Goal: Task Accomplishment & Management: Use online tool/utility

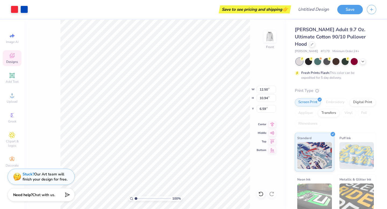
type input "6.59"
click at [170, 78] on li "Cut" at bounding box center [180, 76] width 42 height 11
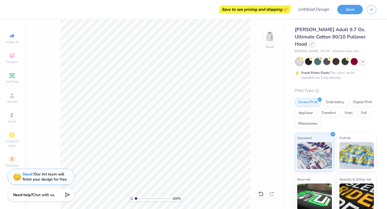
click at [313, 43] on icon at bounding box center [312, 44] width 2 height 2
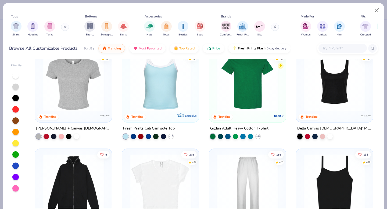
scroll to position [120, 0]
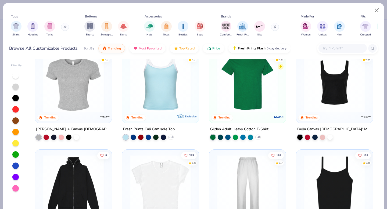
click at [322, 85] on div "287 4.9 Trending Comfort Colors Adult Heavyweight T-Shirt + 60 68 4.8 Trending …" at bounding box center [204, 133] width 348 height 149
click at [330, 86] on img at bounding box center [334, 82] width 66 height 61
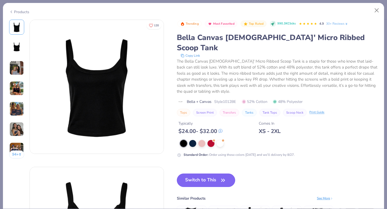
click at [203, 174] on button "Switch to This" at bounding box center [206, 180] width 58 height 13
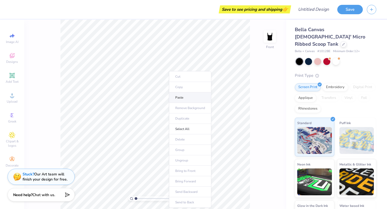
click at [183, 99] on li "Paste" at bounding box center [190, 97] width 42 height 10
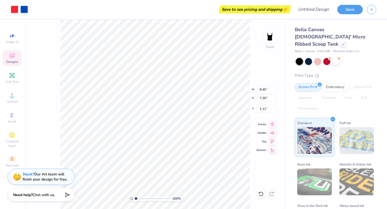
type input "1.30"
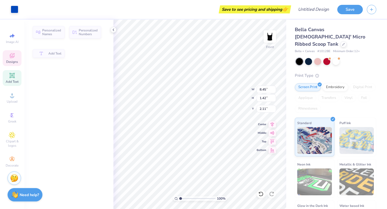
type input "1.42"
type input "2.11"
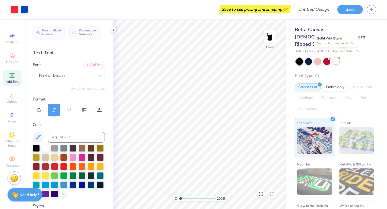
click at [333, 57] on div at bounding box center [335, 60] width 7 height 7
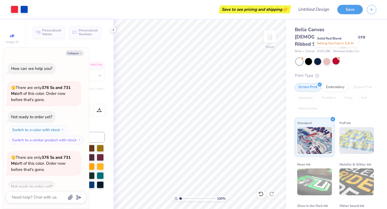
scroll to position [30, 0]
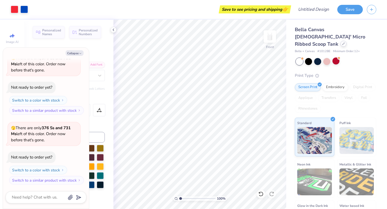
click at [342, 42] on icon at bounding box center [343, 43] width 3 height 3
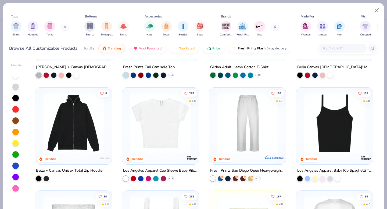
scroll to position [192, 0]
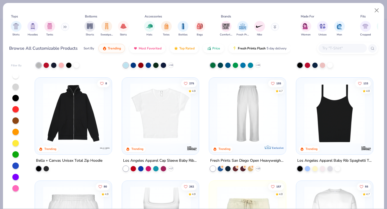
click at [147, 111] on img at bounding box center [160, 113] width 66 height 61
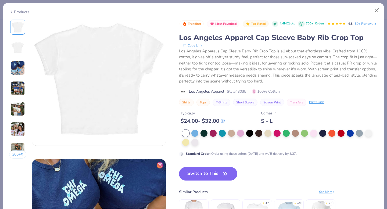
scroll to position [168, 0]
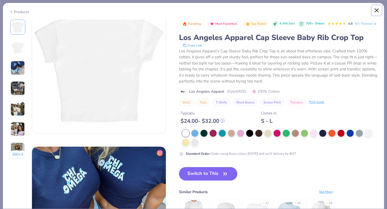
click at [376, 12] on button "Close" at bounding box center [377, 10] width 10 height 10
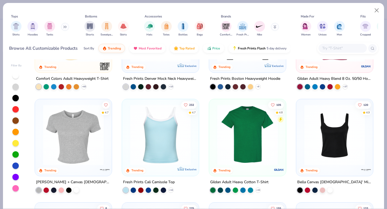
scroll to position [64, 0]
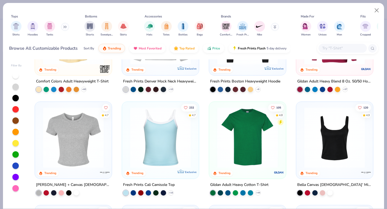
click at [66, 153] on img at bounding box center [73, 137] width 66 height 61
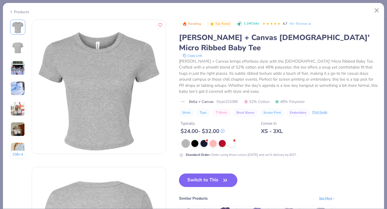
click at [215, 174] on button "Switch to This" at bounding box center [208, 180] width 58 height 13
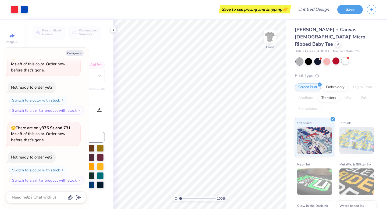
click at [346, 57] on div at bounding box center [344, 60] width 7 height 7
click at [271, 39] on img at bounding box center [269, 36] width 21 height 21
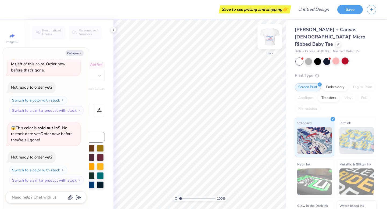
click at [270, 41] on img at bounding box center [269, 36] width 21 height 21
type textarea "x"
type input "8.45"
type input "1.42"
type input "8.50"
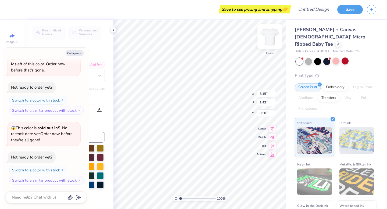
type textarea "x"
type input "8.08"
type input "1.21"
type input "12.76"
type textarea "x"
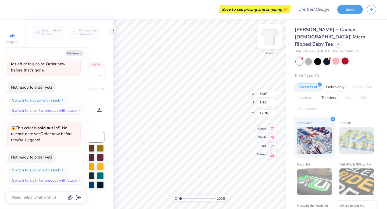
type input "8.45"
type input "1.42"
type input "8.50"
type textarea "x"
type input "11.20"
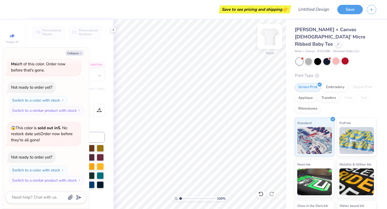
click at [268, 32] on img at bounding box center [269, 36] width 21 height 21
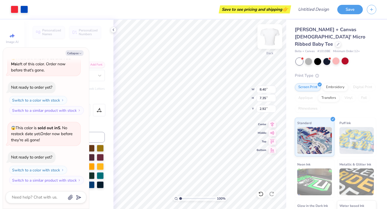
type textarea "x"
type input "5.66"
type input "4.96"
type textarea "x"
type input "4.36"
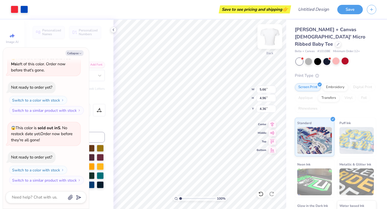
type textarea "x"
type input "3.00"
click at [76, 54] on button "Collapse" at bounding box center [75, 53] width 18 height 6
type textarea "x"
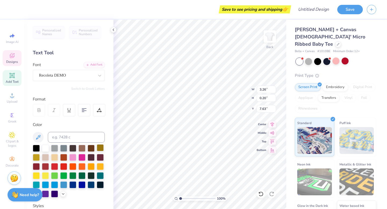
click at [97, 148] on div at bounding box center [100, 147] width 7 height 7
click at [74, 156] on div at bounding box center [72, 156] width 7 height 7
click at [72, 157] on div at bounding box center [72, 156] width 7 height 7
type input "4.50"
click at [103, 145] on div at bounding box center [100, 147] width 7 height 7
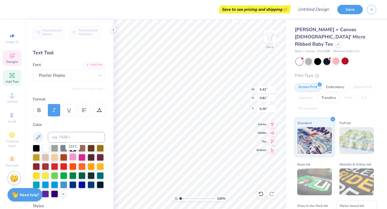
click at [71, 156] on div at bounding box center [72, 156] width 7 height 7
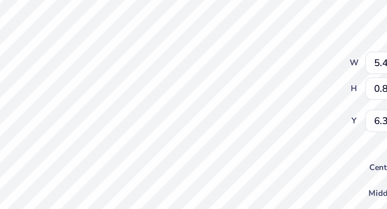
type input "6.49"
type input "5.67"
type input "3.30"
type input "0.82"
type input "5.44"
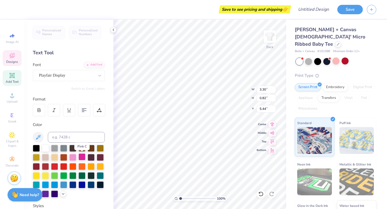
click at [83, 156] on div at bounding box center [81, 156] width 7 height 7
click at [81, 157] on div at bounding box center [81, 156] width 7 height 7
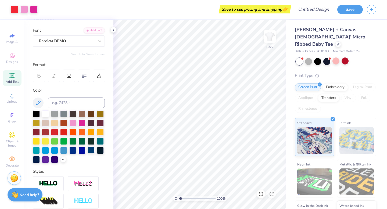
scroll to position [43, 0]
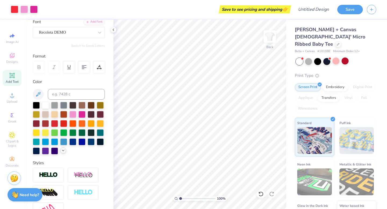
click at [64, 151] on icon at bounding box center [63, 150] width 4 height 4
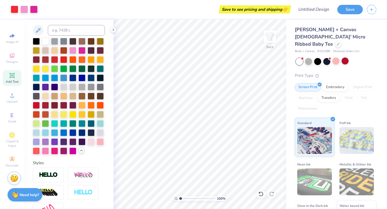
scroll to position [111, 0]
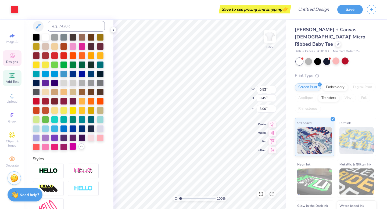
click at [72, 147] on div at bounding box center [72, 146] width 7 height 7
click at [74, 146] on div at bounding box center [72, 146] width 7 height 7
click at [71, 147] on div at bounding box center [72, 146] width 7 height 7
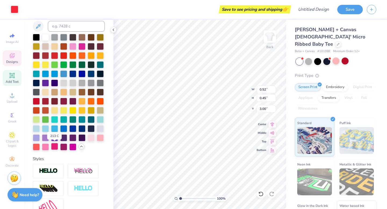
click at [53, 148] on div at bounding box center [54, 146] width 7 height 7
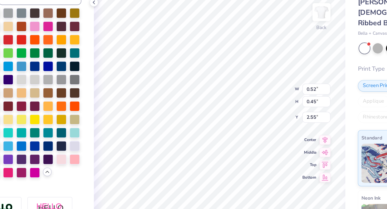
type input "2.55"
click at [74, 146] on div at bounding box center [72, 146] width 7 height 7
click at [90, 139] on div at bounding box center [91, 137] width 7 height 7
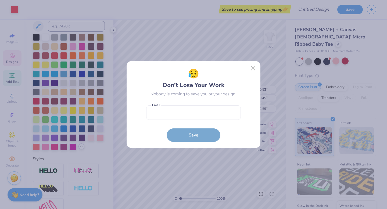
click at [165, 90] on body "Art colors Save to see pricing and shipping 👉 Design Title Save Image AI Design…" at bounding box center [193, 104] width 387 height 209
type input "3.00"
click at [255, 68] on button "Close" at bounding box center [253, 68] width 10 height 10
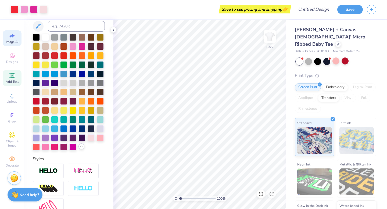
click at [11, 36] on icon at bounding box center [12, 36] width 6 height 6
select select "4"
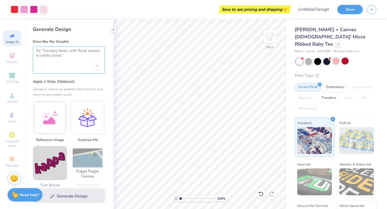
click at [63, 58] on textarea at bounding box center [68, 54] width 65 height 13
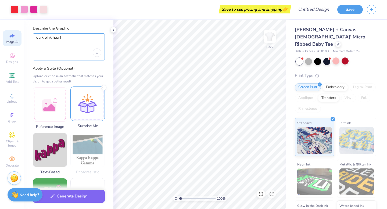
scroll to position [0, 0]
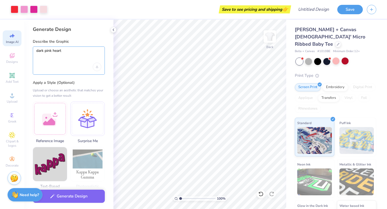
type textarea "dark pink heart"
click at [69, 68] on div "dark pink heart" at bounding box center [69, 60] width 72 height 28
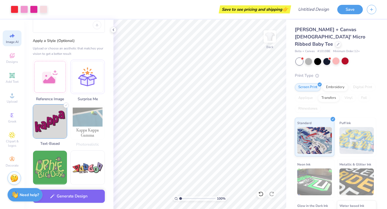
scroll to position [43, 0]
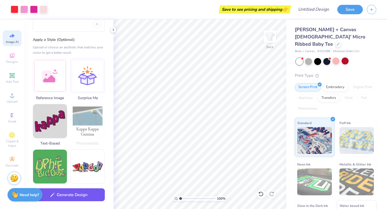
click at [59, 198] on button "Generate Design" at bounding box center [69, 194] width 72 height 13
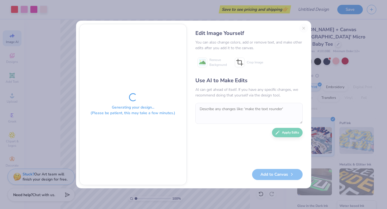
click at [304, 28] on div "Edit Image Yourself You can also change colors, add or remove text, and make ot…" at bounding box center [249, 104] width 118 height 161
click at [302, 26] on div "Edit Image Yourself You can also change colors, add or remove text, and make ot…" at bounding box center [249, 104] width 118 height 161
click at [304, 28] on div "Edit Image Yourself You can also change colors, add or remove text, and make ot…" at bounding box center [249, 104] width 118 height 161
click at [301, 25] on div "Edit Image Yourself You can also change colors, add or remove text, and make ot…" at bounding box center [249, 104] width 118 height 161
click at [302, 25] on div "Edit Image Yourself You can also change colors, add or remove text, and make ot…" at bounding box center [249, 104] width 118 height 161
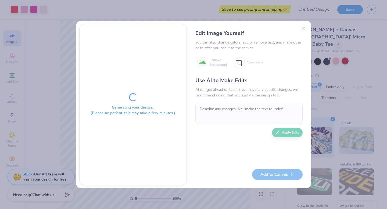
click at [334, 51] on div "Generating your design... (Please be patient, this may take a few minutes.) Edi…" at bounding box center [193, 104] width 387 height 209
click at [41, 46] on div "Generating your design... (Please be patient, this may take a few minutes.) Edi…" at bounding box center [193, 104] width 387 height 209
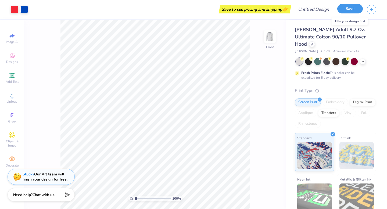
click at [359, 8] on button "Save" at bounding box center [350, 8] width 26 height 9
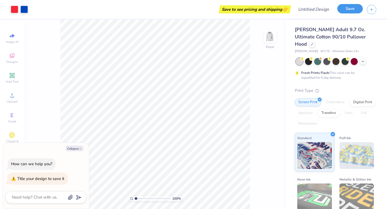
click at [347, 12] on button "Save" at bounding box center [350, 8] width 26 height 9
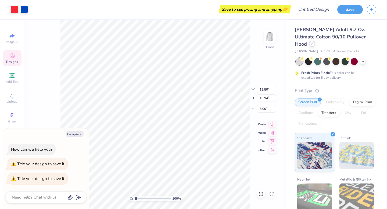
click at [313, 42] on icon at bounding box center [312, 43] width 3 height 3
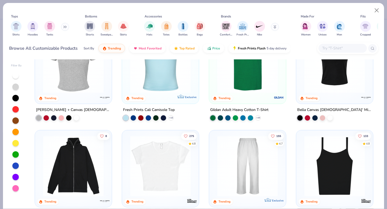
scroll to position [142, 0]
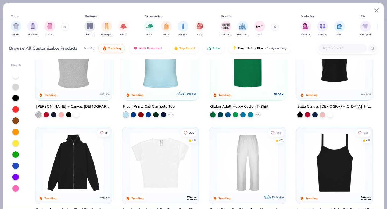
click at [84, 85] on img at bounding box center [73, 59] width 66 height 61
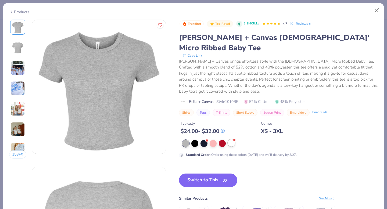
click at [231, 139] on div at bounding box center [231, 142] width 7 height 7
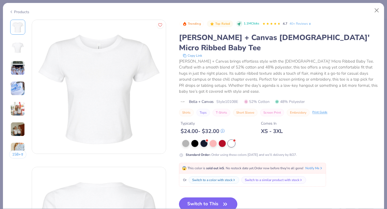
click at [202, 197] on button "Switch to This" at bounding box center [208, 203] width 58 height 13
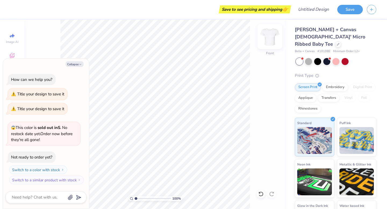
click at [272, 40] on img at bounding box center [269, 36] width 21 height 21
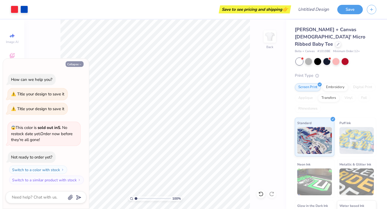
click at [72, 64] on button "Collapse" at bounding box center [75, 64] width 18 height 6
type textarea "x"
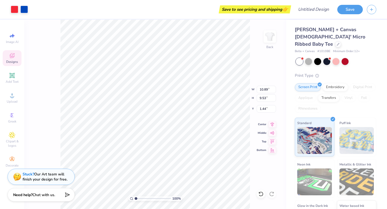
type input "1.77"
type input "4.13"
type input "3.61"
type input "3.38"
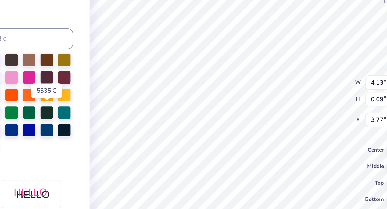
scroll to position [71, 0]
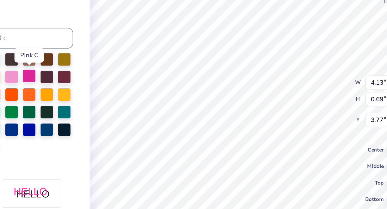
click at [83, 86] on div at bounding box center [81, 85] width 7 height 7
click at [74, 86] on div at bounding box center [72, 85] width 7 height 7
click at [82, 84] on div at bounding box center [81, 85] width 7 height 7
click at [76, 84] on div at bounding box center [72, 85] width 7 height 7
click at [74, 86] on div at bounding box center [72, 85] width 7 height 7
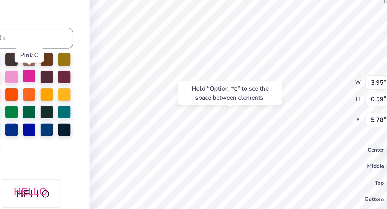
click at [83, 86] on div at bounding box center [81, 85] width 7 height 7
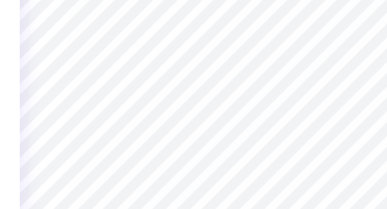
type input "6.14"
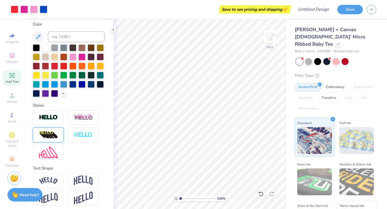
scroll to position [103, 0]
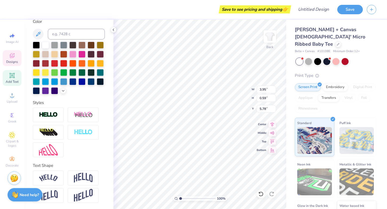
type input "5.78"
type input "6.59"
click at [72, 54] on div at bounding box center [72, 53] width 7 height 7
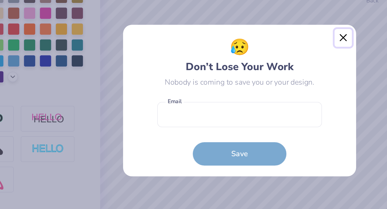
click at [255, 68] on button "Close" at bounding box center [253, 68] width 10 height 10
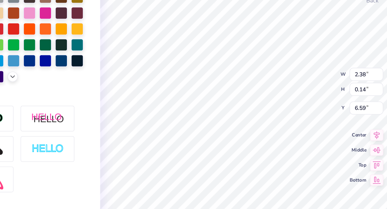
scroll to position [0, 0]
type textarea "MANY HEARTS, ONE PURPOSE"
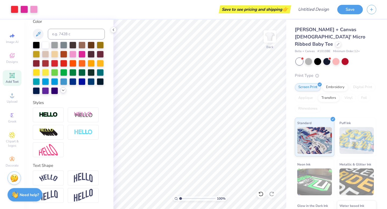
click at [63, 90] on polyline at bounding box center [63, 90] width 2 height 1
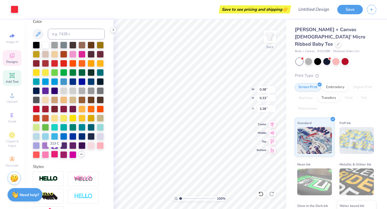
click at [57, 153] on div at bounding box center [54, 154] width 7 height 7
click at [15, 62] on span "Designs" at bounding box center [12, 62] width 12 height 4
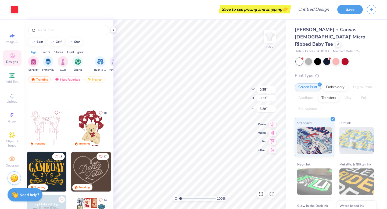
scroll to position [0, 0]
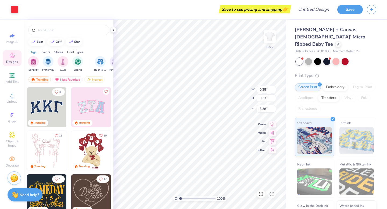
click at [91, 152] on img at bounding box center [91, 151] width 40 height 40
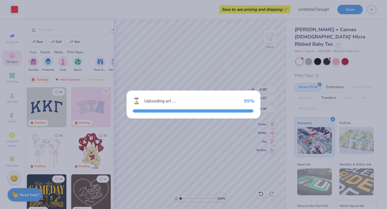
type input "3.29"
type input "4.70"
type input "3.00"
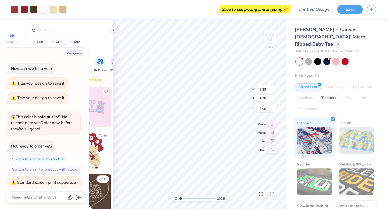
scroll to position [42, 0]
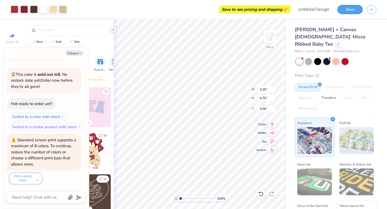
click at [114, 29] on icon at bounding box center [113, 30] width 4 height 4
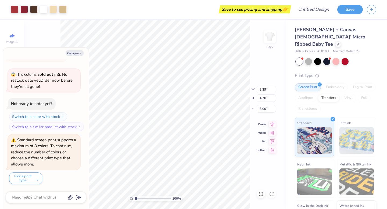
click at [80, 48] on div "Collapse How can we help you? Title your design to save it Title your design to…" at bounding box center [46, 128] width 86 height 161
click at [76, 53] on button "Collapse" at bounding box center [75, 53] width 18 height 6
type textarea "x"
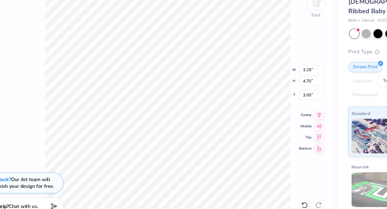
type input "2.75"
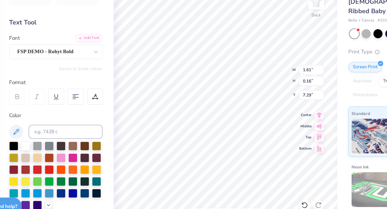
scroll to position [0, 2]
type textarea "SISTERHOOD 2026"
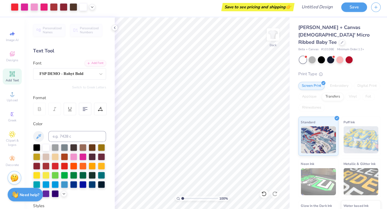
scroll to position [0, 0]
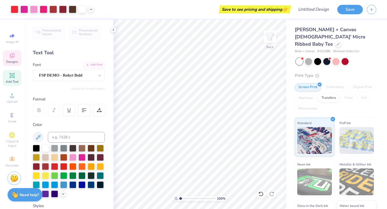
click at [10, 55] on icon at bounding box center [12, 56] width 4 height 3
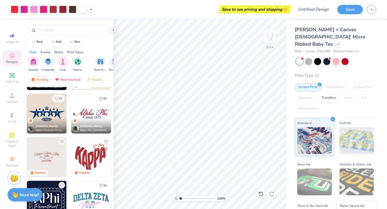
scroll to position [335, 0]
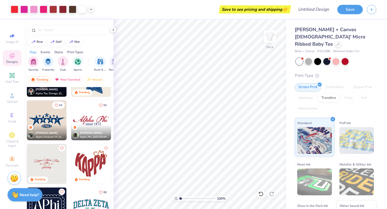
click at [89, 121] on img at bounding box center [91, 120] width 40 height 40
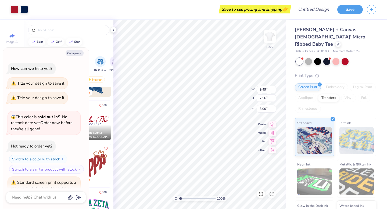
scroll to position [96, 0]
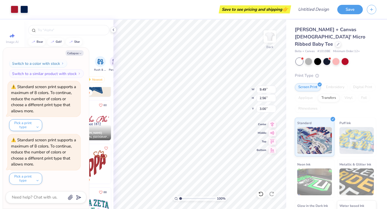
type textarea "x"
type input "8.78"
type textarea "x"
type input "2.37"
type input "8.50"
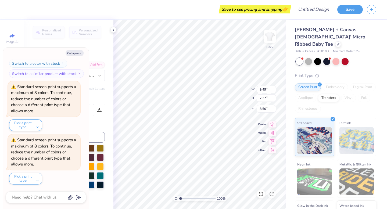
scroll to position [0, 1]
type textarea "x"
type textarea "Alpha EpPhi"
type textarea "x"
type textarea "Alpha EpsPhi"
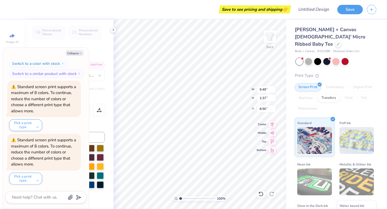
type textarea "x"
type textarea "Alpha EpsilPhi"
type textarea "x"
type textarea "Alpha EpsiloPhi"
type textarea "x"
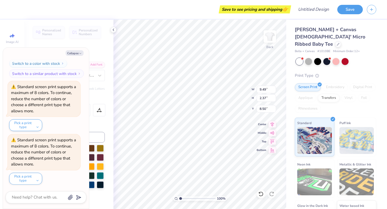
type textarea "Alpha EpsilonPhi"
type textarea "x"
type textarea "Alpha Epsilon Phi"
type textarea "x"
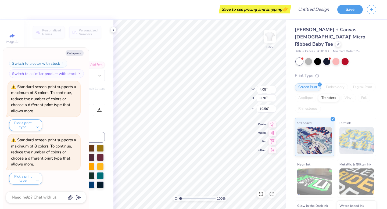
type input "10.56"
type textarea "x"
type textarea "since 1"
type textarea "x"
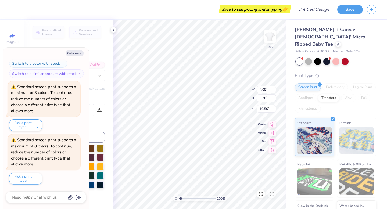
type textarea "since 19"
type textarea "x"
type textarea "since 190"
type textarea "x"
type textarea "since [DATE]"
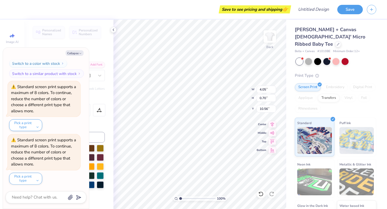
scroll to position [0, 1]
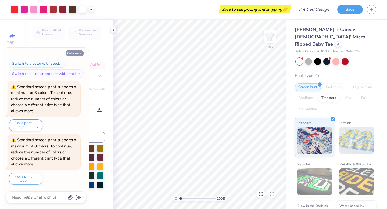
click at [75, 52] on button "Collapse" at bounding box center [75, 53] width 18 height 6
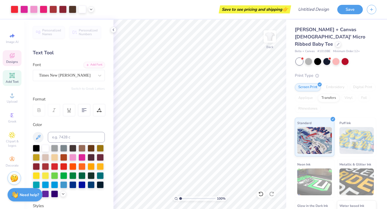
click at [12, 60] on span "Designs" at bounding box center [12, 62] width 12 height 4
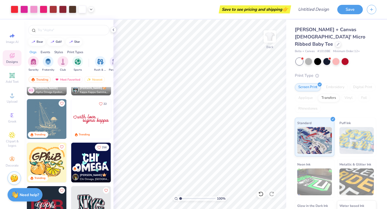
scroll to position [555, 0]
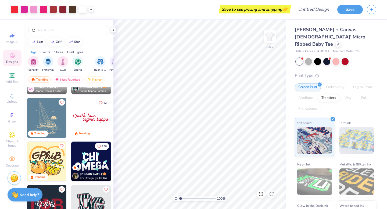
click at [97, 116] on img at bounding box center [91, 118] width 40 height 40
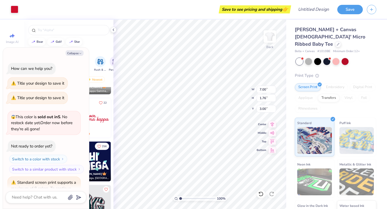
scroll to position [149, 0]
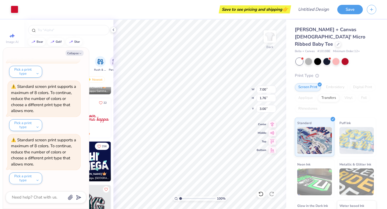
click at [76, 58] on div "Collapse How can we help you? Title your design to save it Title your design to…" at bounding box center [46, 128] width 86 height 161
click at [77, 55] on button "Collapse" at bounding box center [75, 53] width 18 height 6
type textarea "x"
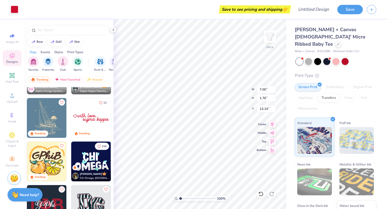
type input "13.14"
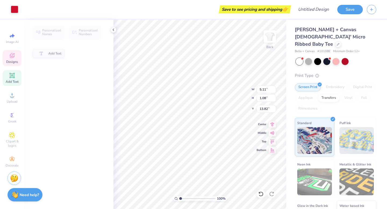
type input "5.11"
type input "1.08"
type input "13.82"
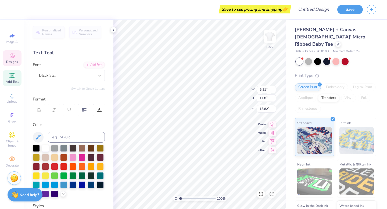
scroll to position [0, 1]
type textarea "alpha espilon phi"
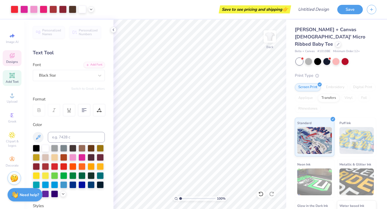
click at [12, 62] on span "Designs" at bounding box center [12, 62] width 12 height 4
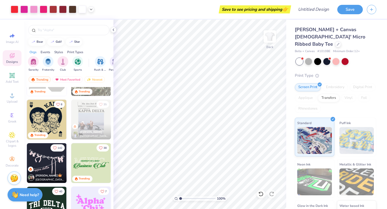
scroll to position [989, 0]
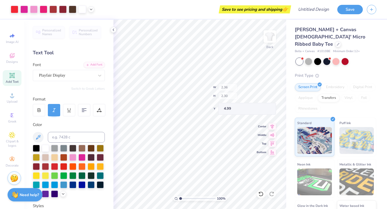
type input "4.99"
click at [18, 57] on div "Designs" at bounding box center [12, 58] width 19 height 16
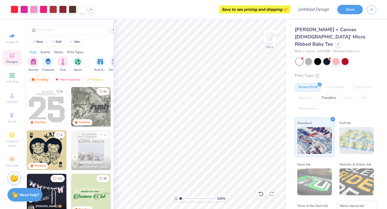
scroll to position [967, 0]
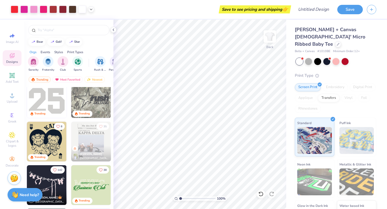
click at [47, 141] on img at bounding box center [47, 142] width 40 height 40
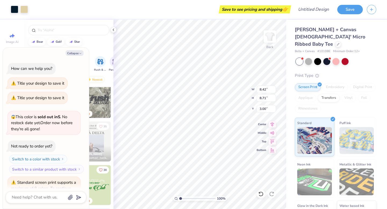
scroll to position [202, 0]
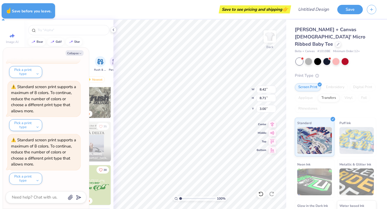
type textarea "x"
